Goal: Transaction & Acquisition: Download file/media

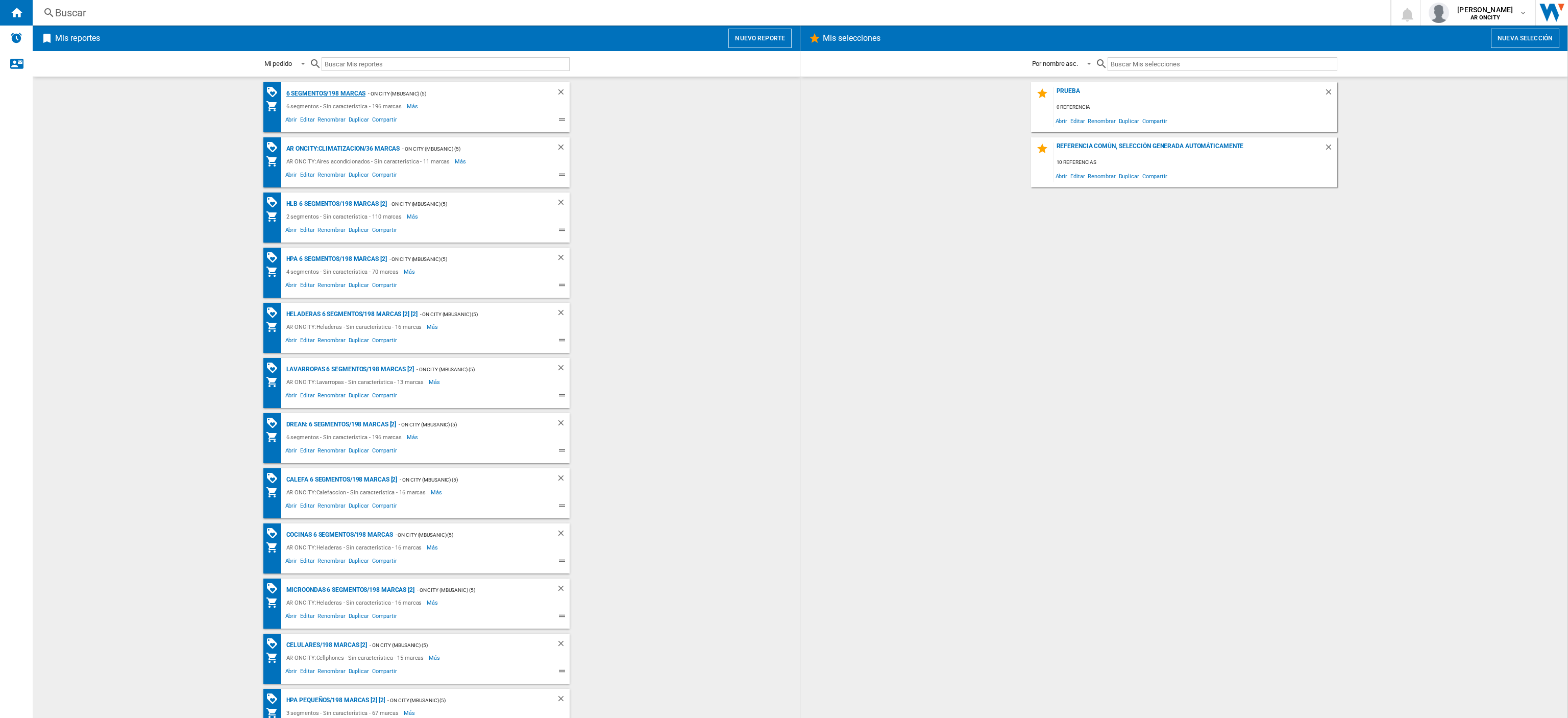
click at [327, 93] on div "6 segmentos/198 marcas" at bounding box center [325, 93] width 82 height 13
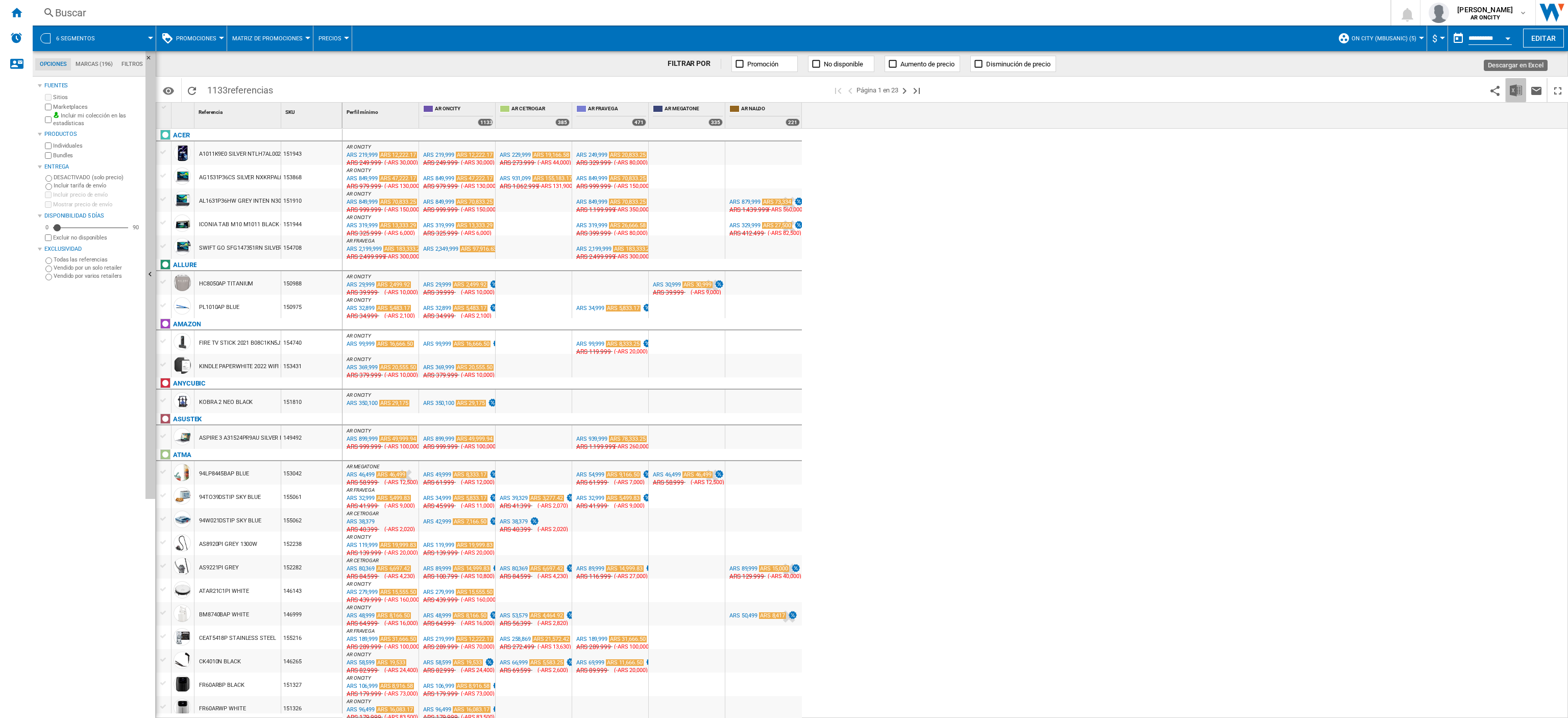
click at [1517, 96] on img "Descargar en Excel" at bounding box center [1516, 90] width 12 height 12
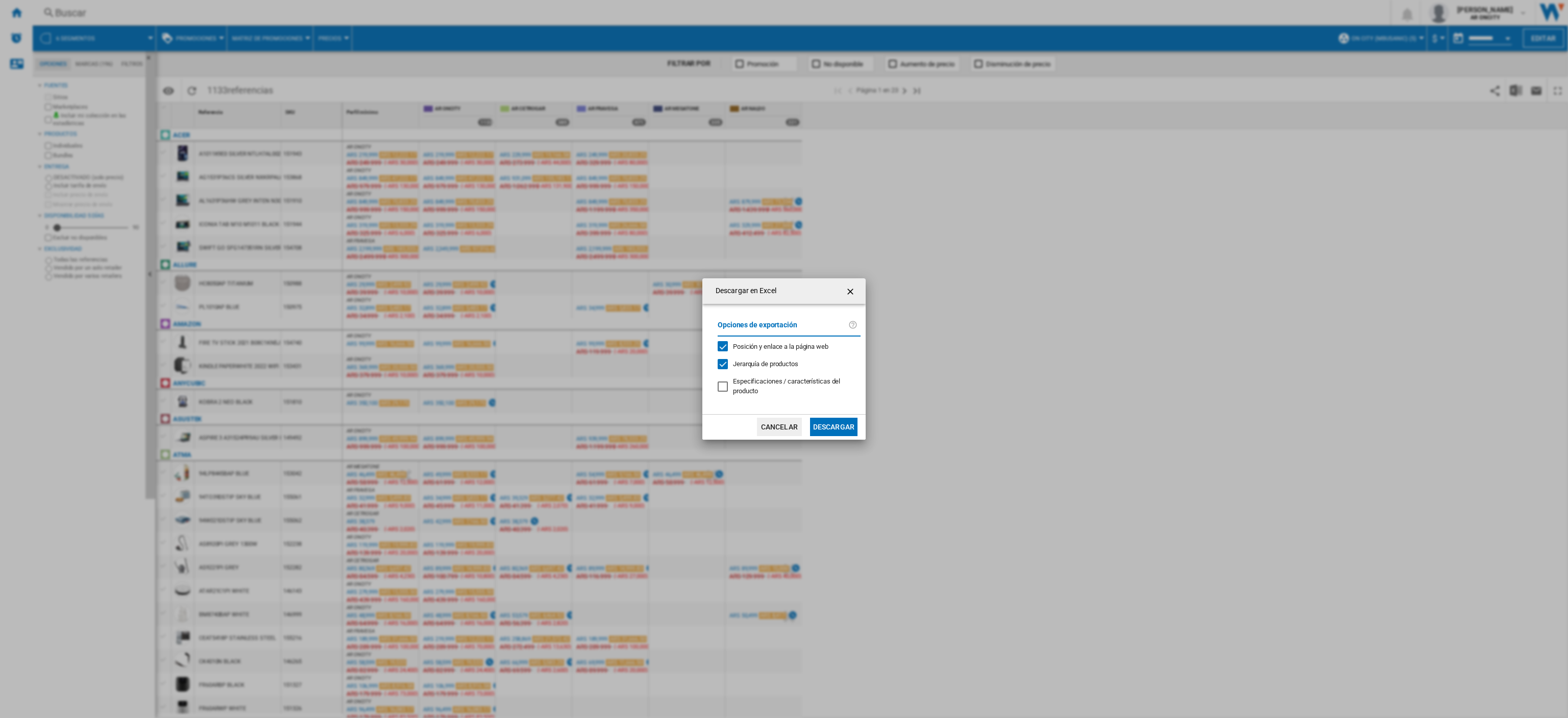
click at [831, 424] on button "Descargar" at bounding box center [833, 426] width 47 height 18
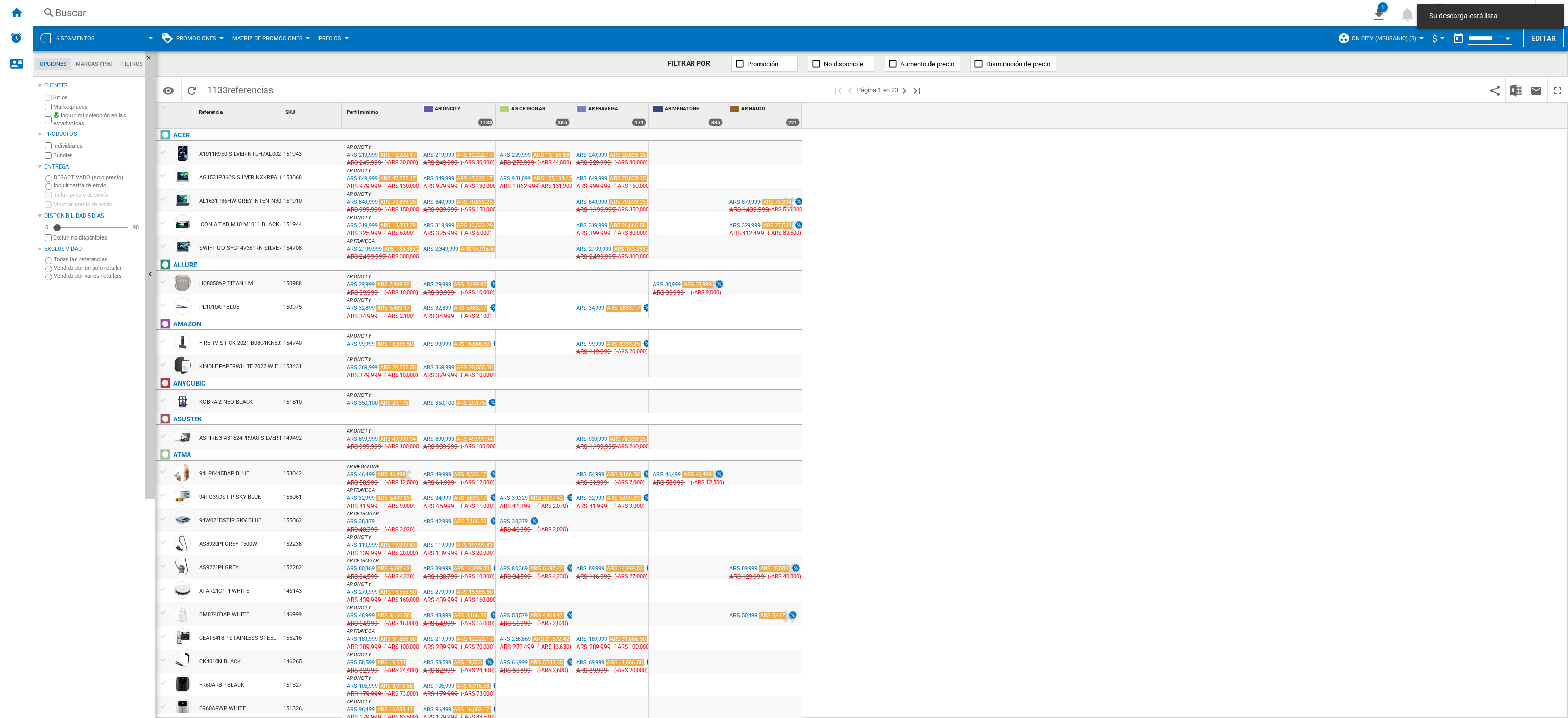
click at [1127, 224] on div "AR ONCITY : AR ONCITY 0.0 % ARS 219,999 ARS 12,222.17 % N/A ARS 249,999 ( -ARS …" at bounding box center [955, 423] width 1226 height 590
